Goal: Book appointment/travel/reservation

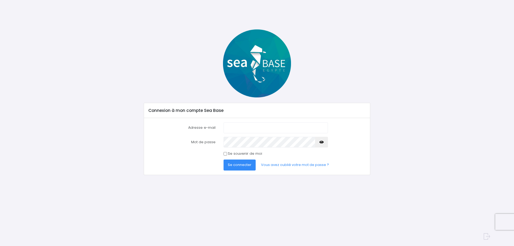
type input "dianesion@me.com"
click at [286, 128] on input "dianesion@me.com" at bounding box center [275, 127] width 104 height 11
click at [236, 166] on span "Se connecter" at bounding box center [240, 164] width 24 height 5
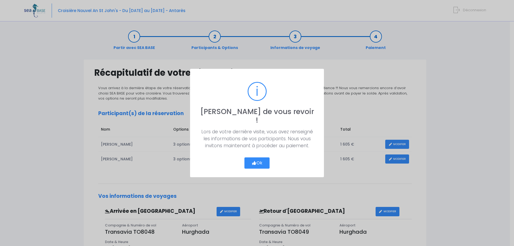
click at [262, 159] on button "Ok" at bounding box center [256, 162] width 25 height 11
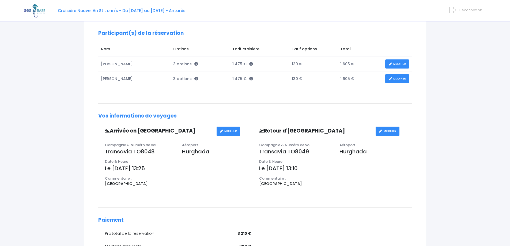
scroll to position [159, 0]
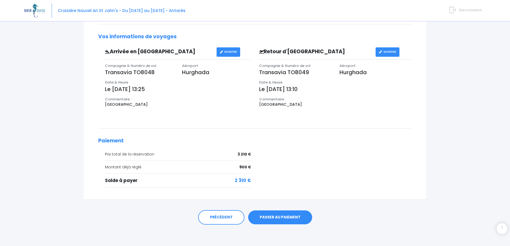
click at [274, 216] on link "PASSER AU PAIEMENT" at bounding box center [280, 217] width 64 height 14
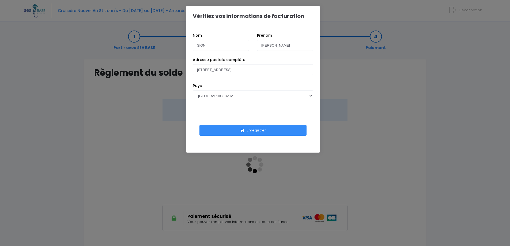
click at [266, 128] on button "Enregistrer" at bounding box center [252, 130] width 107 height 11
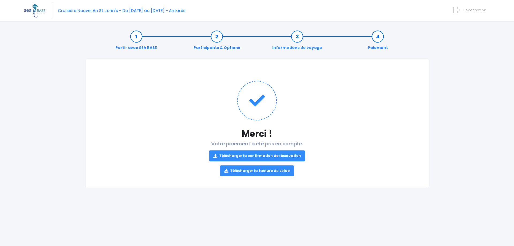
click at [279, 155] on link "Télécharger la confirmation de réservation" at bounding box center [257, 155] width 96 height 11
click at [283, 170] on link "Télécharger la facture du solde" at bounding box center [257, 170] width 74 height 11
click at [465, 9] on span "Déconnexion" at bounding box center [474, 9] width 23 height 5
